Goal: Obtain resource: Obtain resource

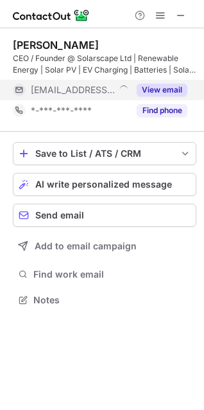
scroll to position [291, 204]
click at [171, 92] on button "View email" at bounding box center [162, 89] width 51 height 13
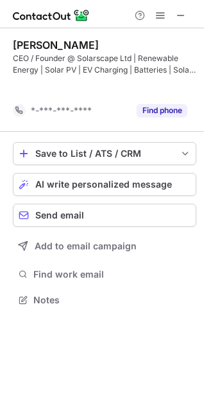
scroll to position [270, 204]
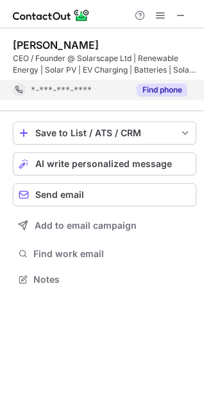
click at [172, 92] on button "Find phone" at bounding box center [162, 89] width 51 height 13
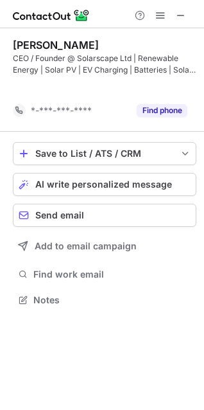
scroll to position [270, 204]
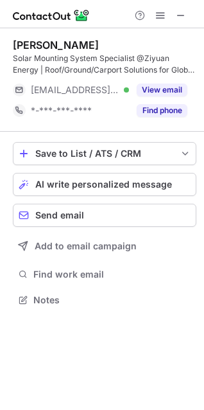
scroll to position [291, 204]
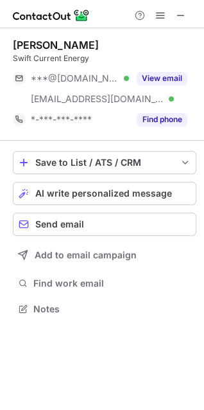
scroll to position [300, 204]
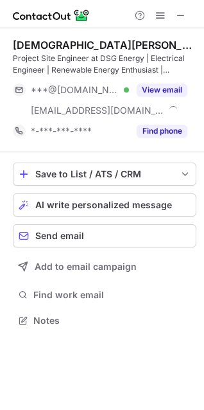
scroll to position [311, 204]
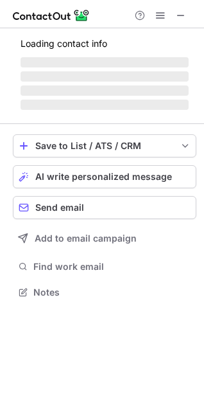
scroll to position [279, 204]
